Goal: Task Accomplishment & Management: Manage account settings

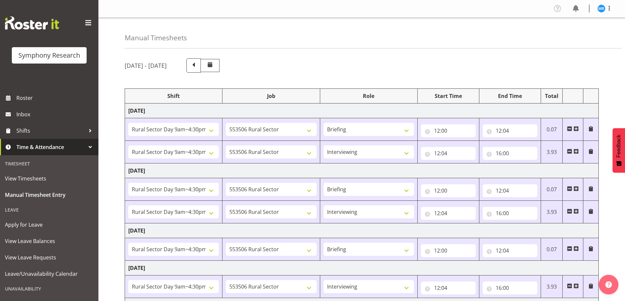
select select "81561"
select select "10587"
select select "81561"
select select "10587"
select select "47"
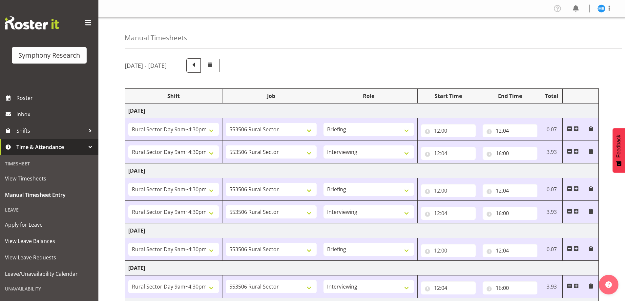
select select "81561"
select select "10587"
select select "81561"
select select "10587"
select select "47"
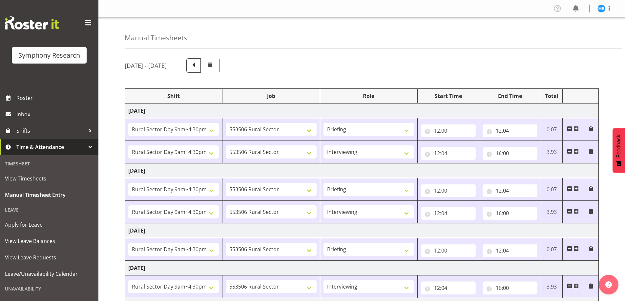
select select "81561"
select select "10587"
select select "81561"
select select "10587"
select select "47"
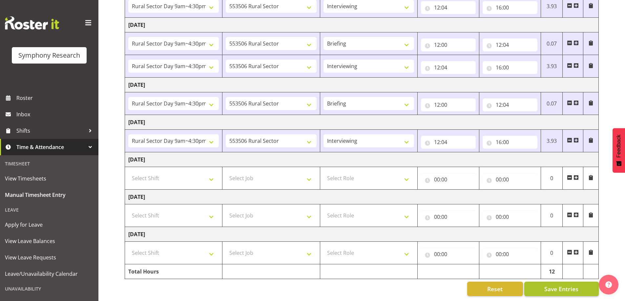
scroll to position [151, 0]
click at [556, 285] on span "Save Entries" at bounding box center [561, 289] width 34 height 9
